Goal: Use online tool/utility: Utilize a website feature to perform a specific function

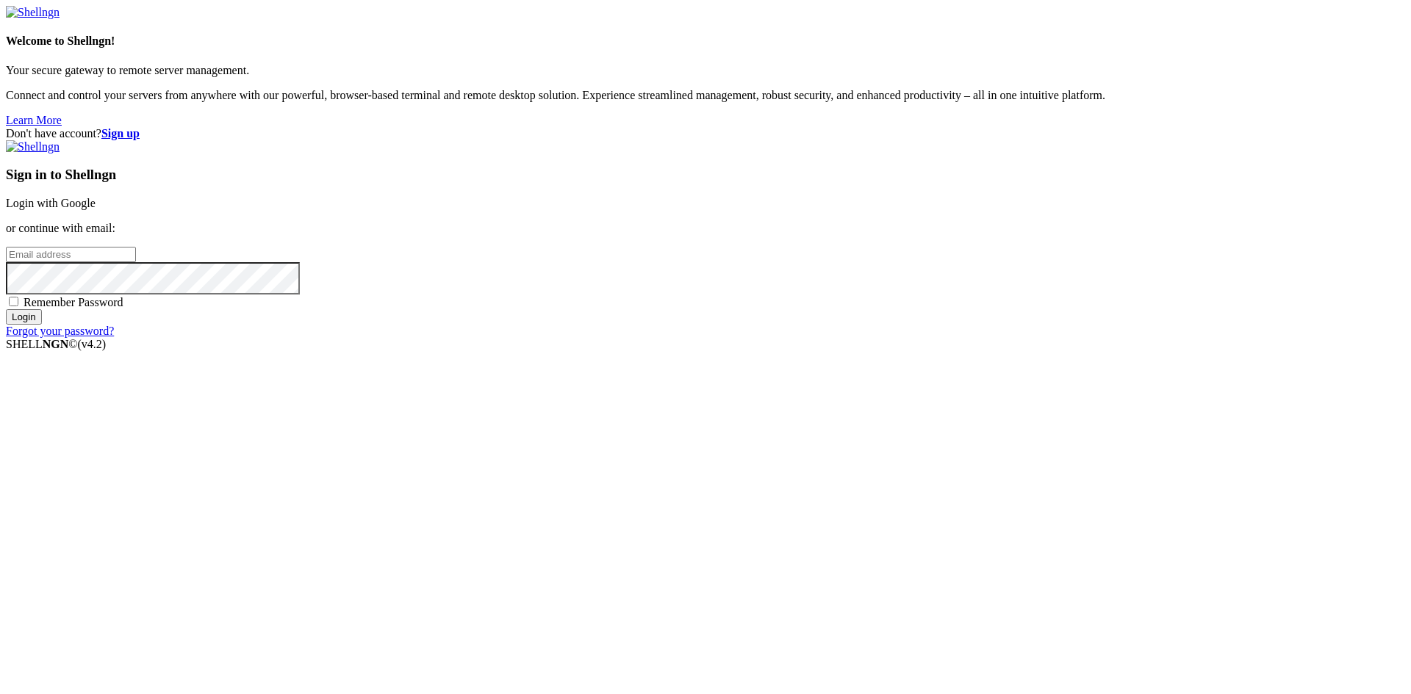
click at [96, 209] on link "Login with Google" at bounding box center [51, 203] width 90 height 12
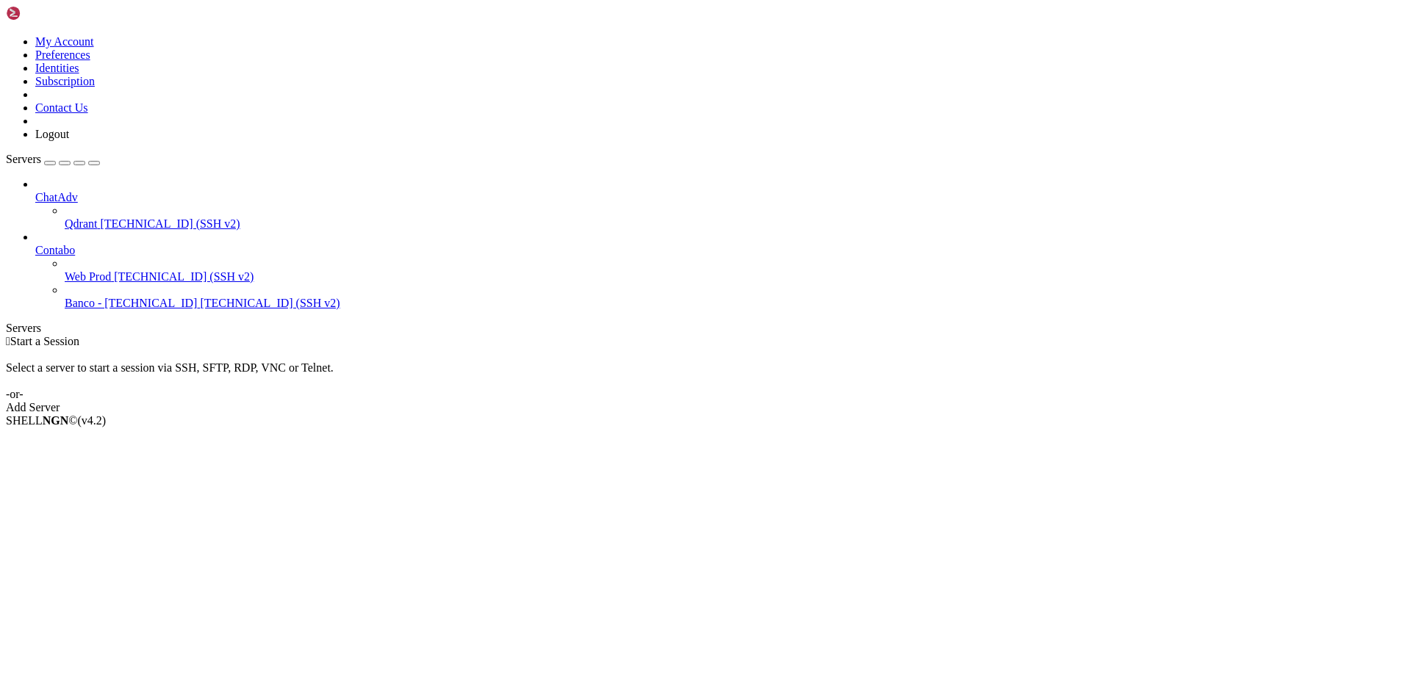
click at [114, 270] on span "[TECHNICAL_ID] (SSH v2)" at bounding box center [184, 276] width 140 height 12
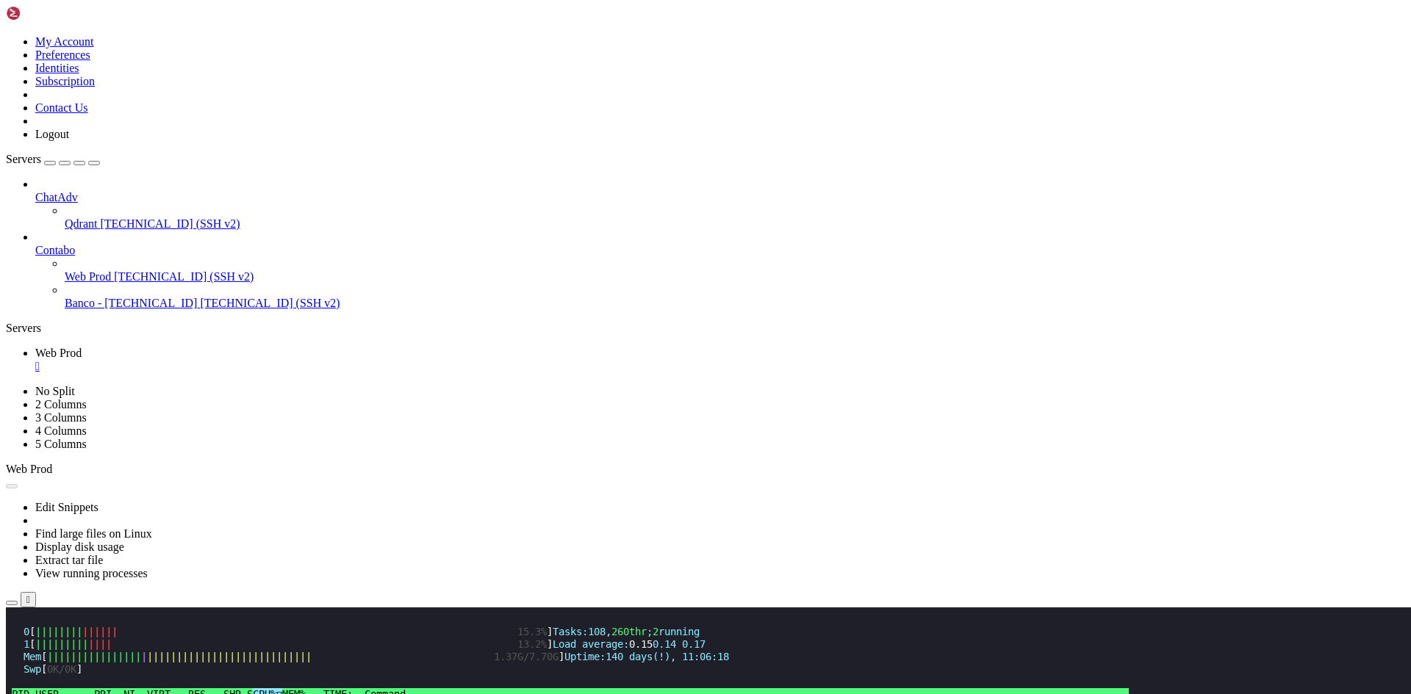
click at [65, 649] on button "Reconnect" at bounding box center [35, 656] width 59 height 15
